Goal: Obtain resource: Obtain resource

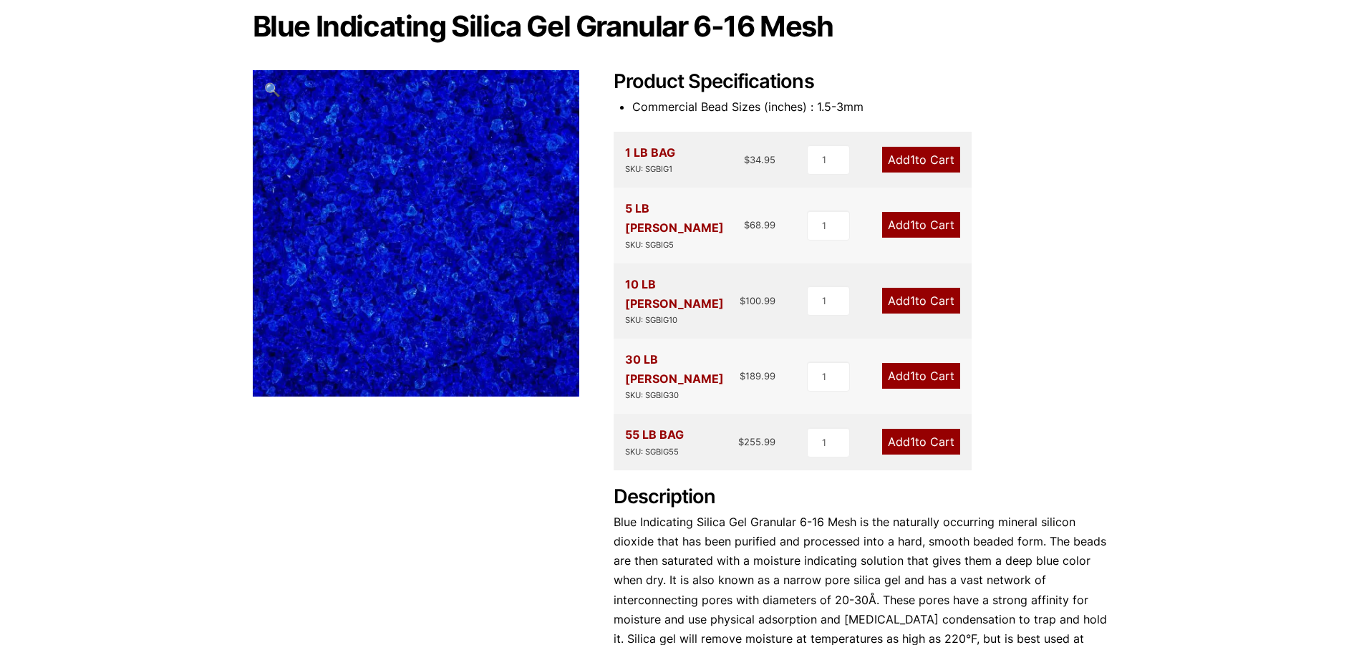
scroll to position [358, 0]
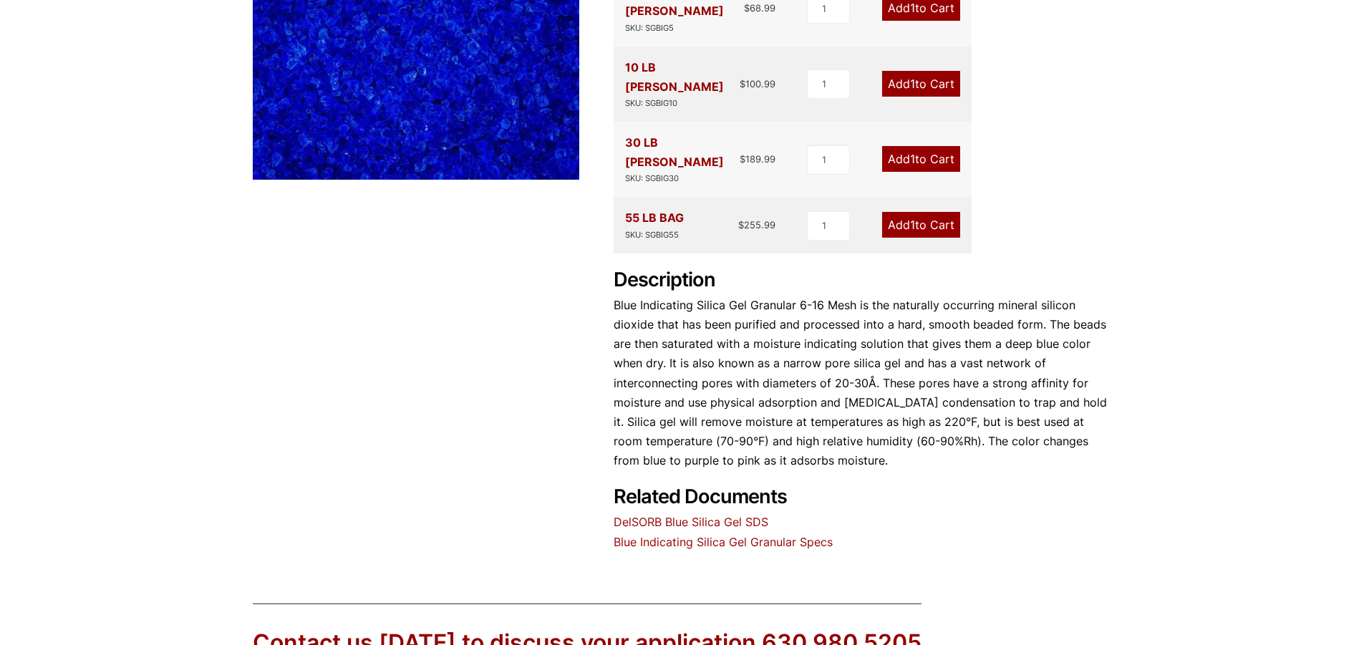
click at [767, 535] on link "Blue Indicating Silica Gel Granular Specs" at bounding box center [723, 542] width 219 height 14
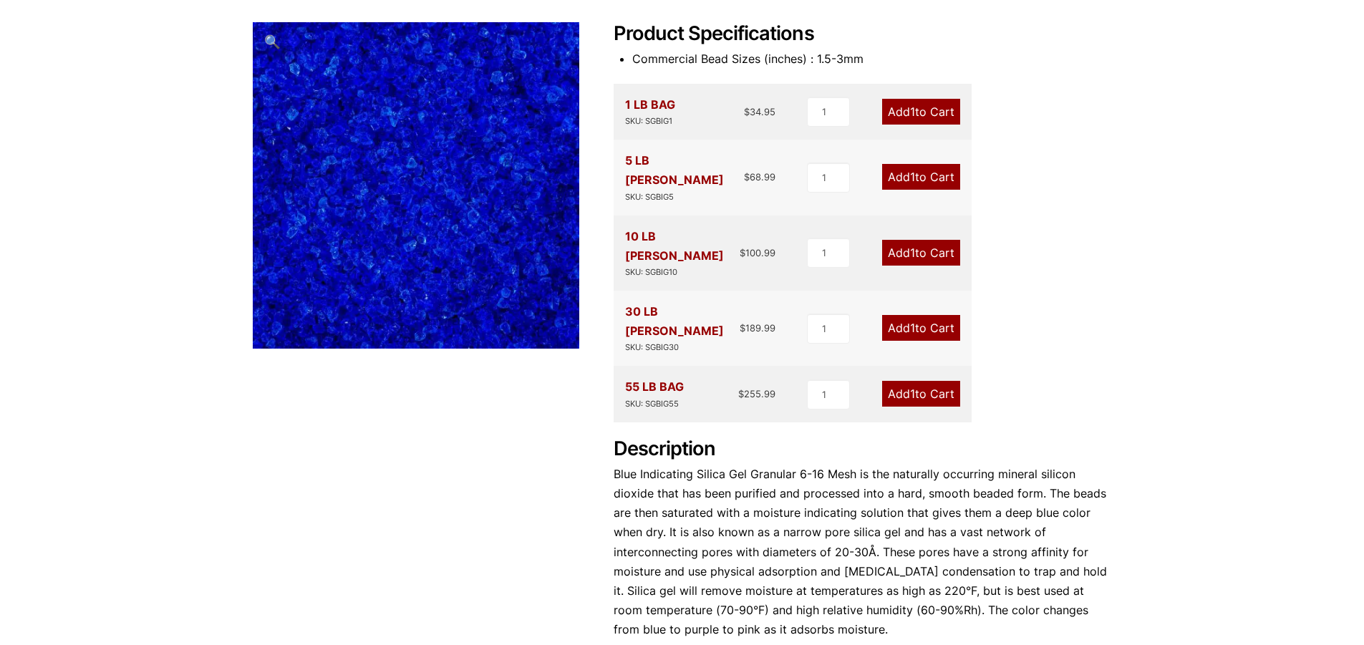
scroll to position [0, 0]
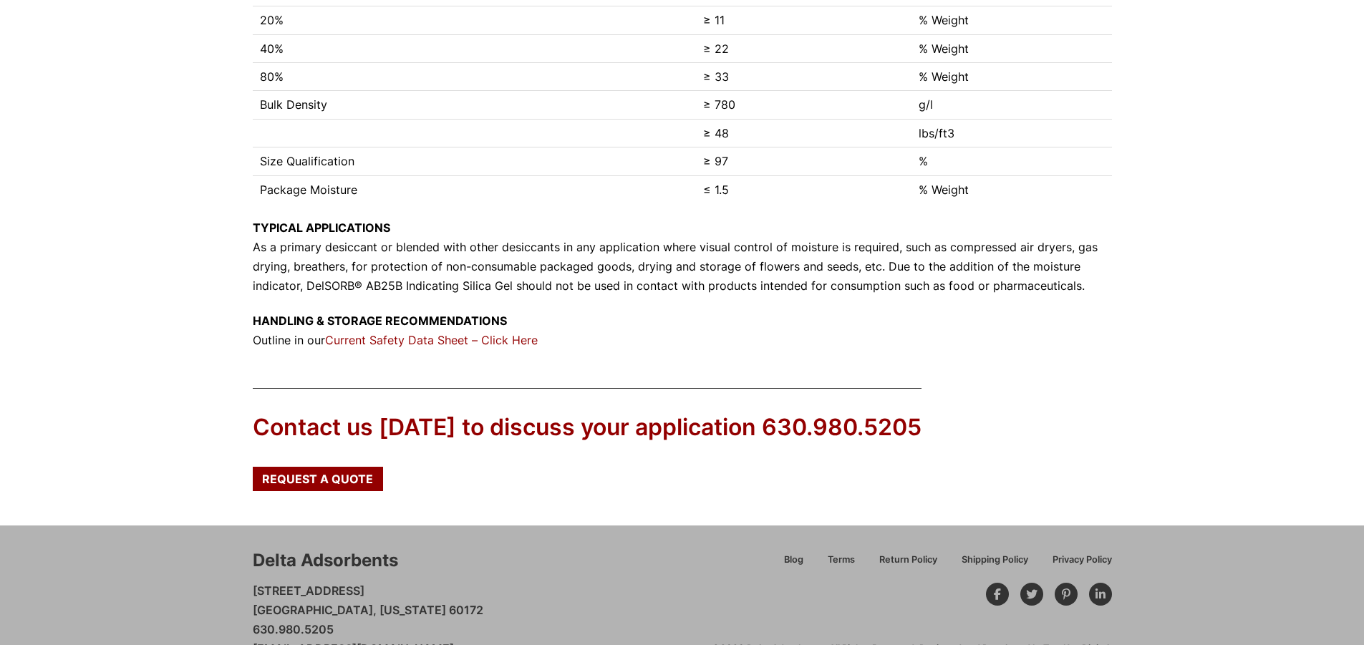
scroll to position [541, 0]
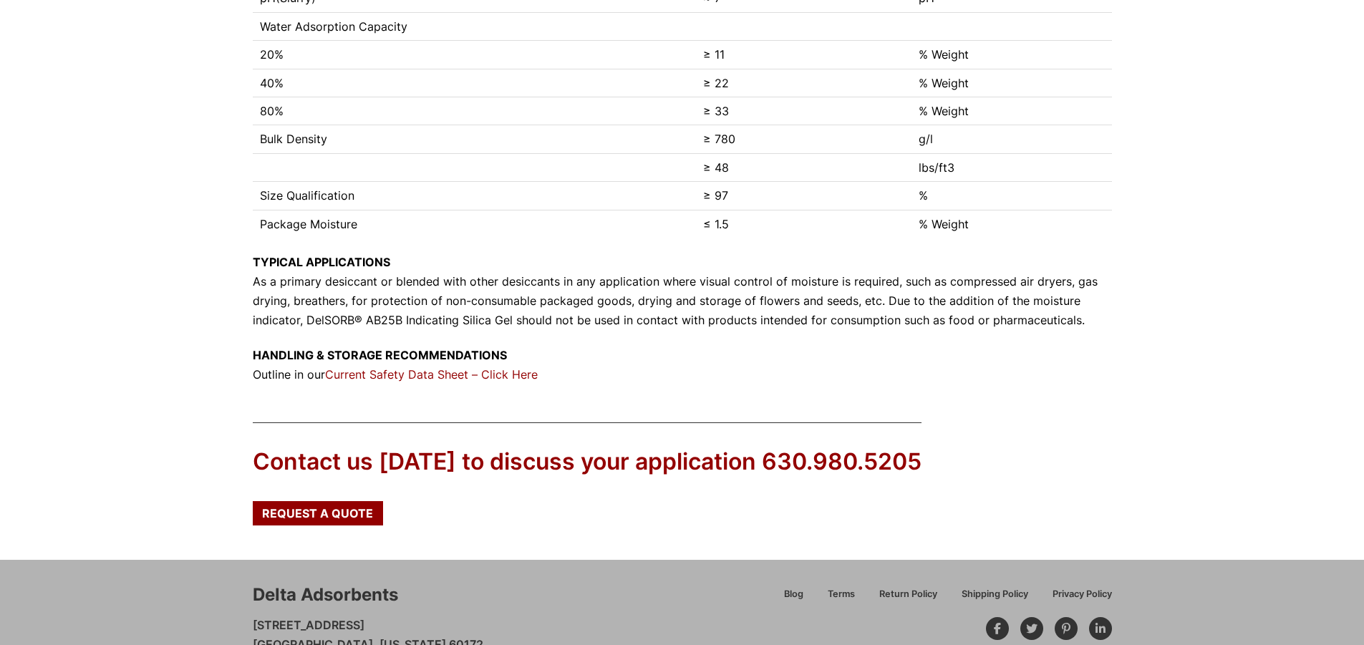
click at [424, 376] on link "Current Safety Data Sheet – Click Here" at bounding box center [431, 374] width 213 height 14
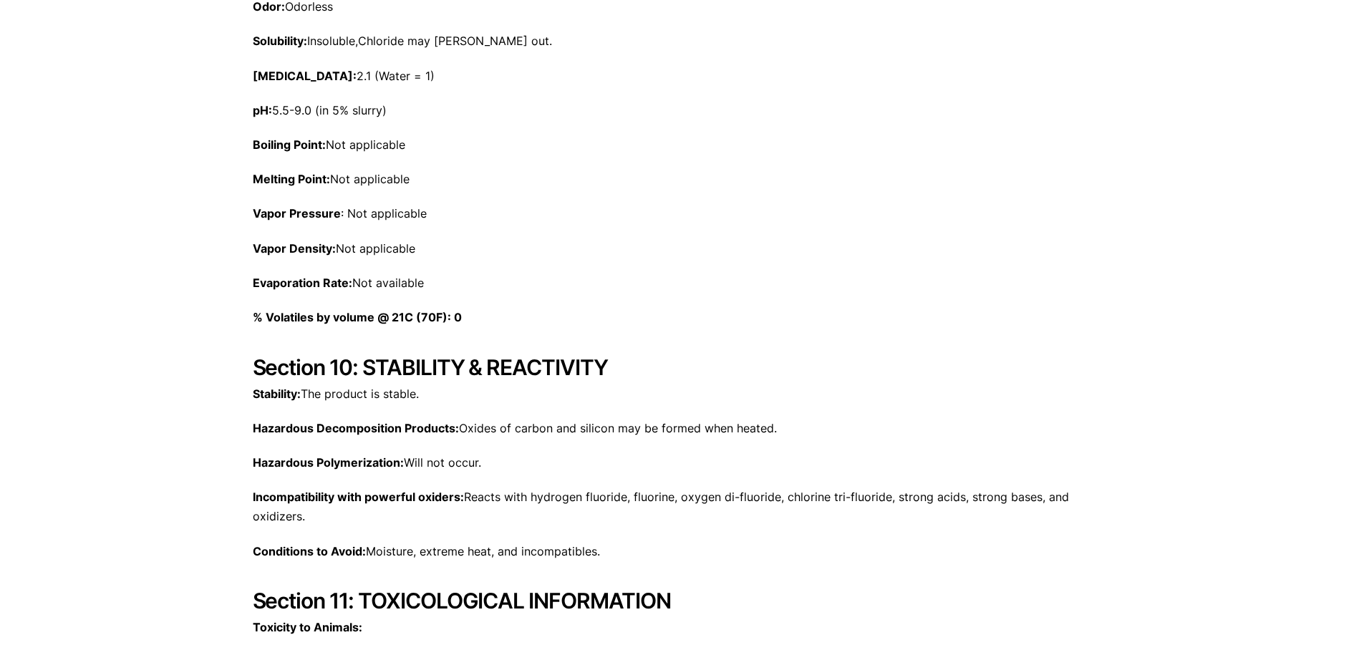
scroll to position [2149, 0]
